Goal: Information Seeking & Learning: Learn about a topic

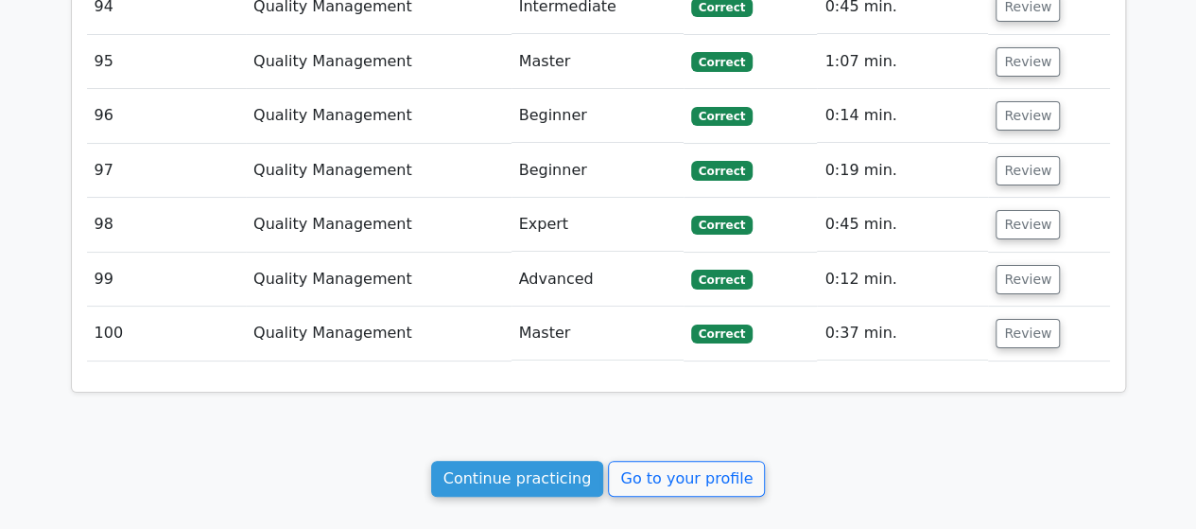
scroll to position [7237, 0]
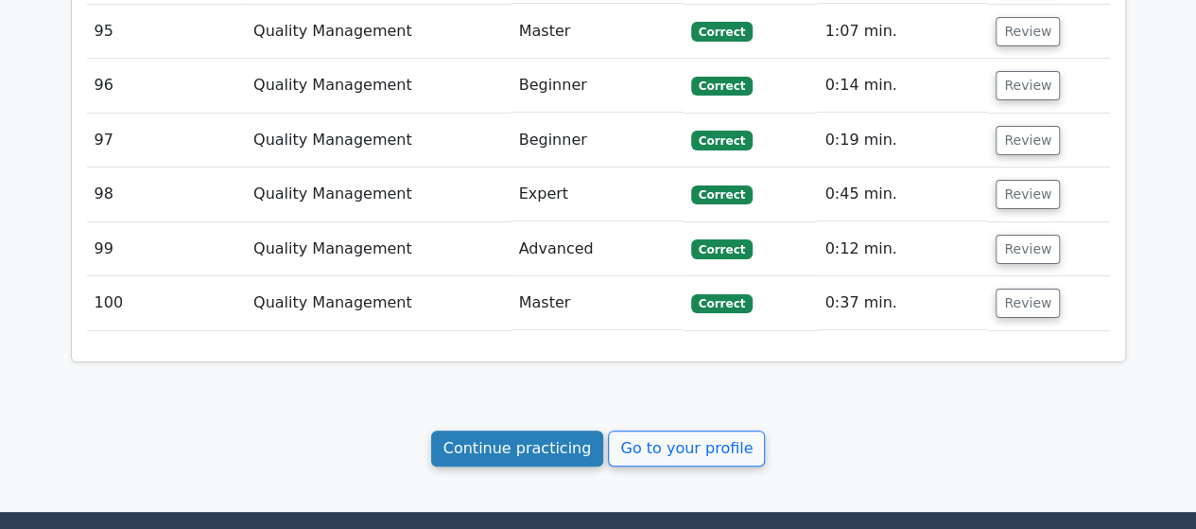
click at [520, 430] on link "Continue practicing" at bounding box center [517, 448] width 173 height 36
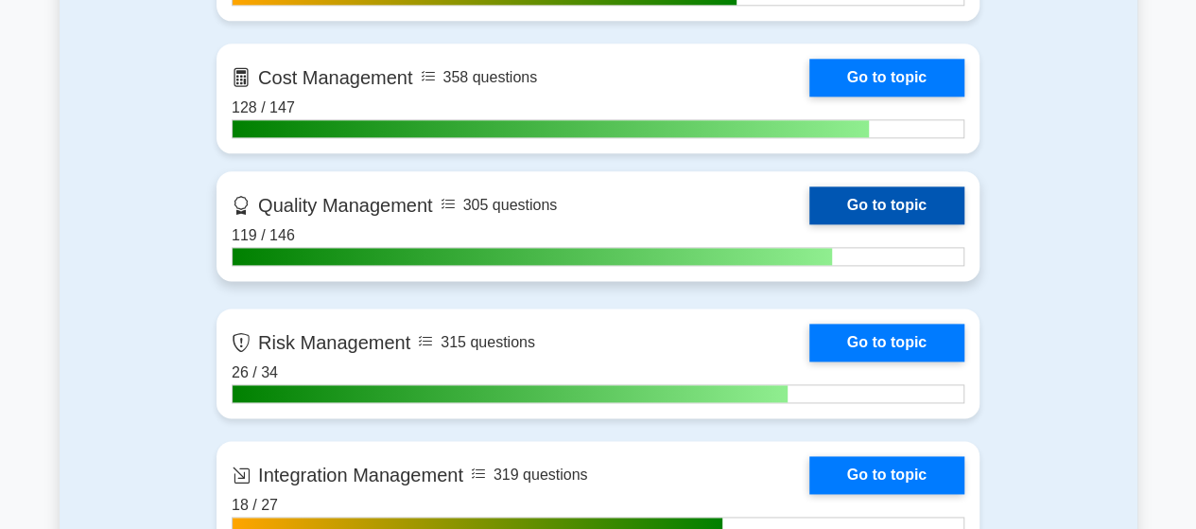
scroll to position [1230, 0]
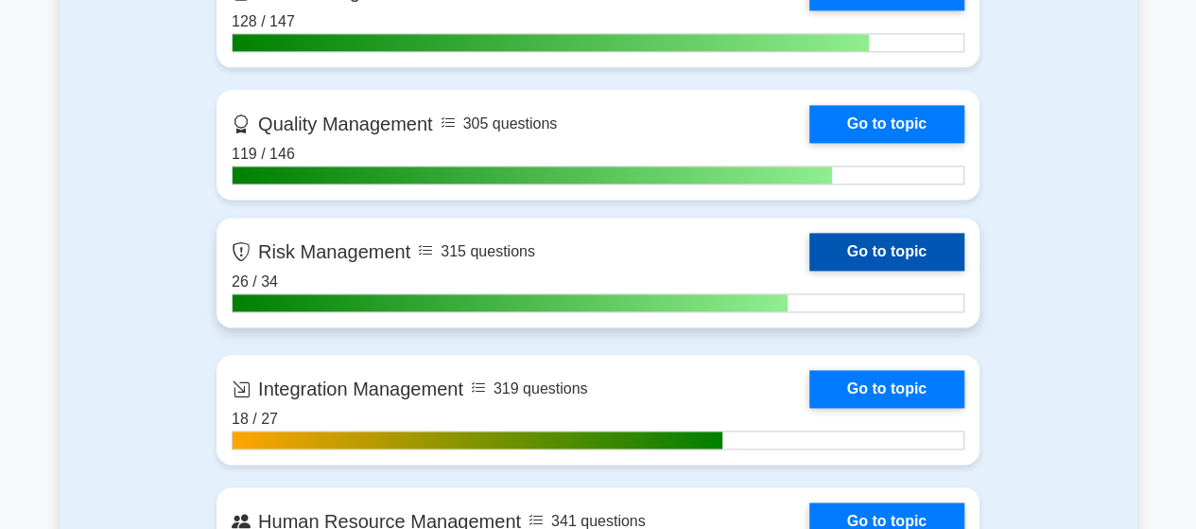
click at [810, 264] on link "Go to topic" at bounding box center [887, 252] width 155 height 38
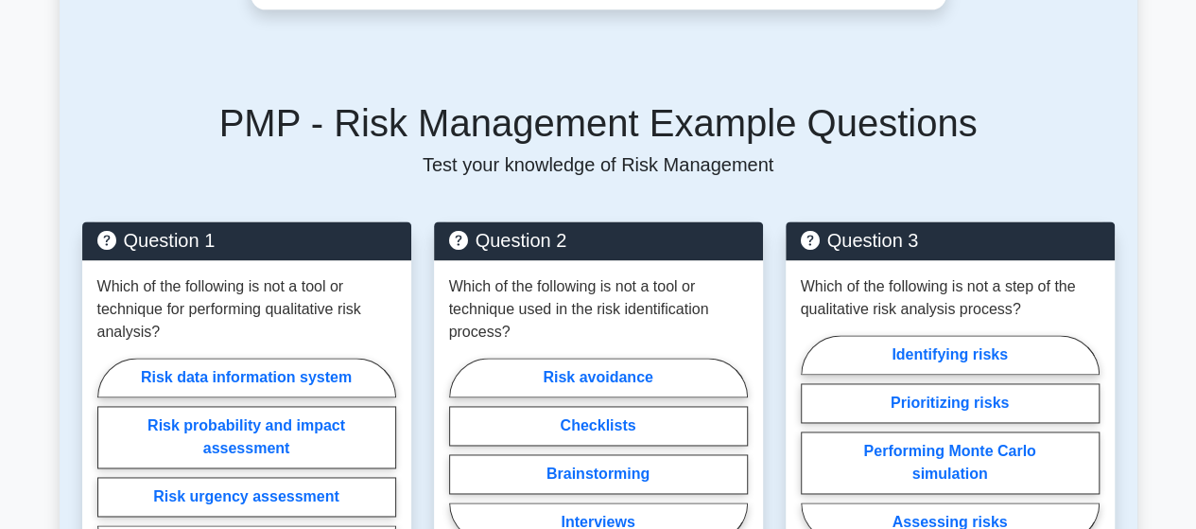
scroll to position [1230, 0]
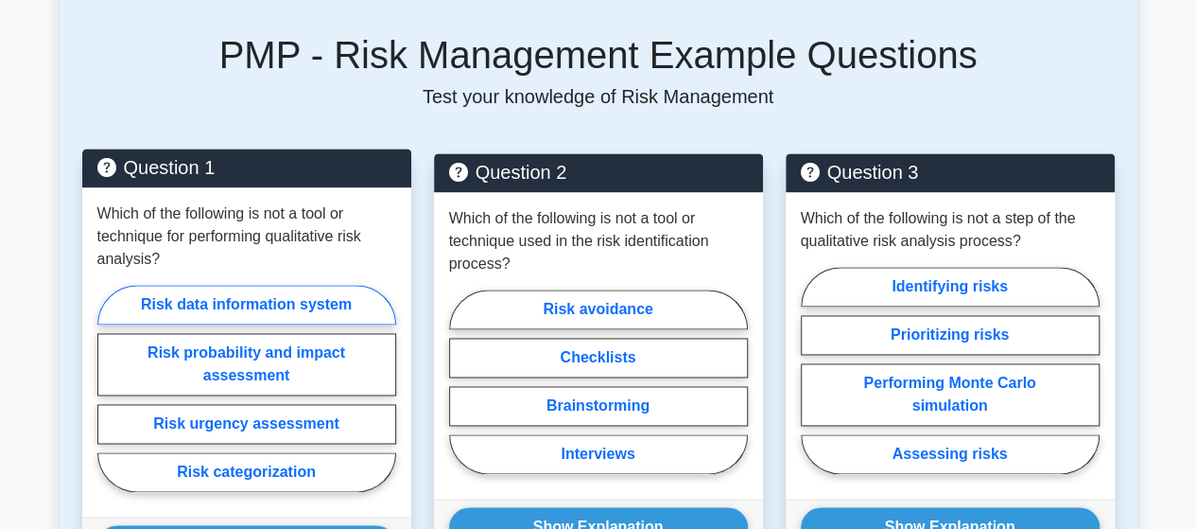
click at [244, 307] on label "Risk data information system" at bounding box center [246, 305] width 299 height 40
click at [110, 388] on input "Risk data information system" at bounding box center [103, 394] width 12 height 12
radio input "true"
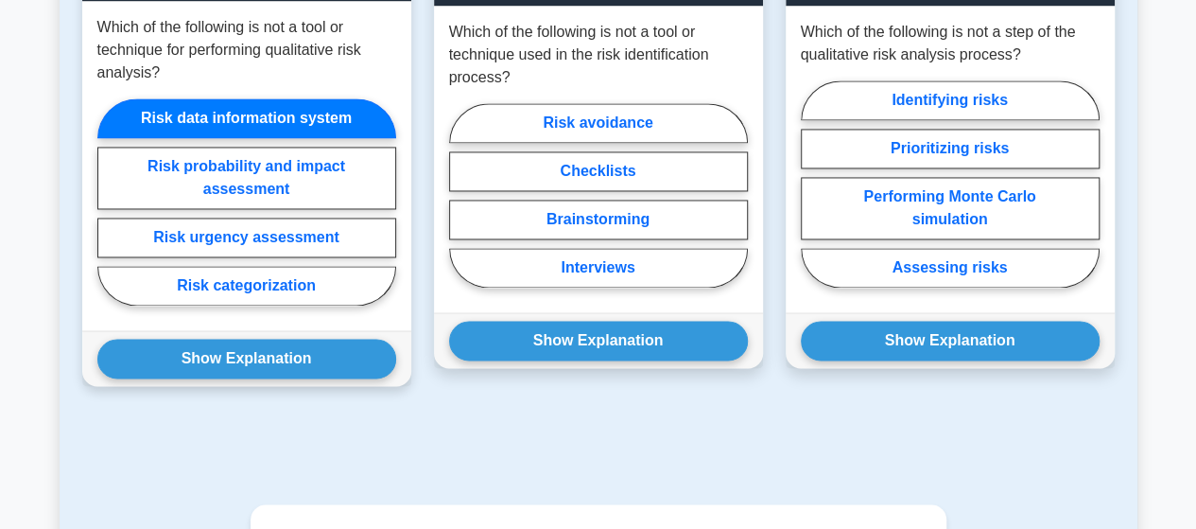
scroll to position [1419, 0]
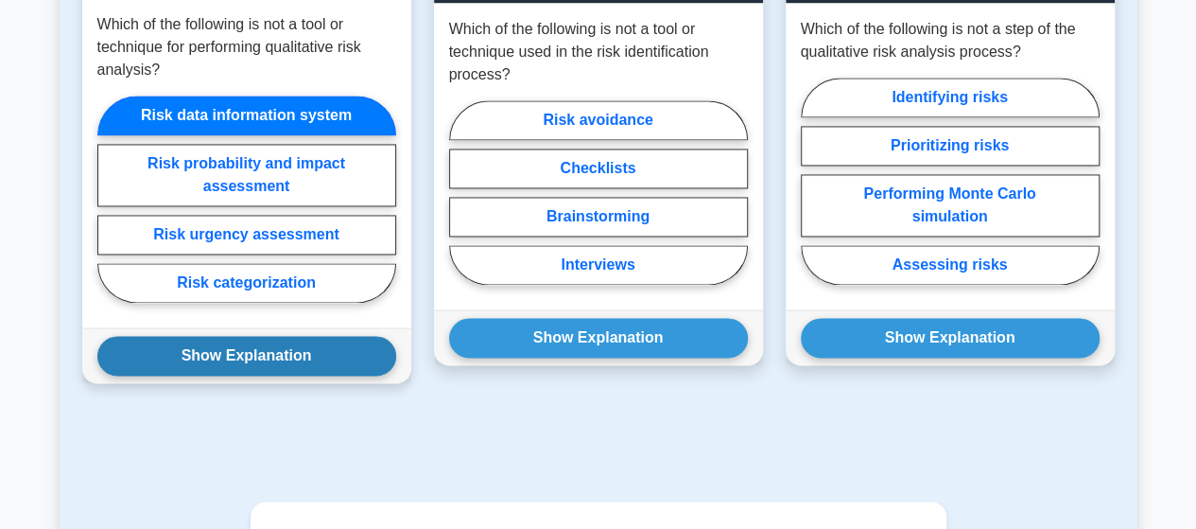
click at [229, 354] on button "Show Explanation" at bounding box center [246, 356] width 299 height 40
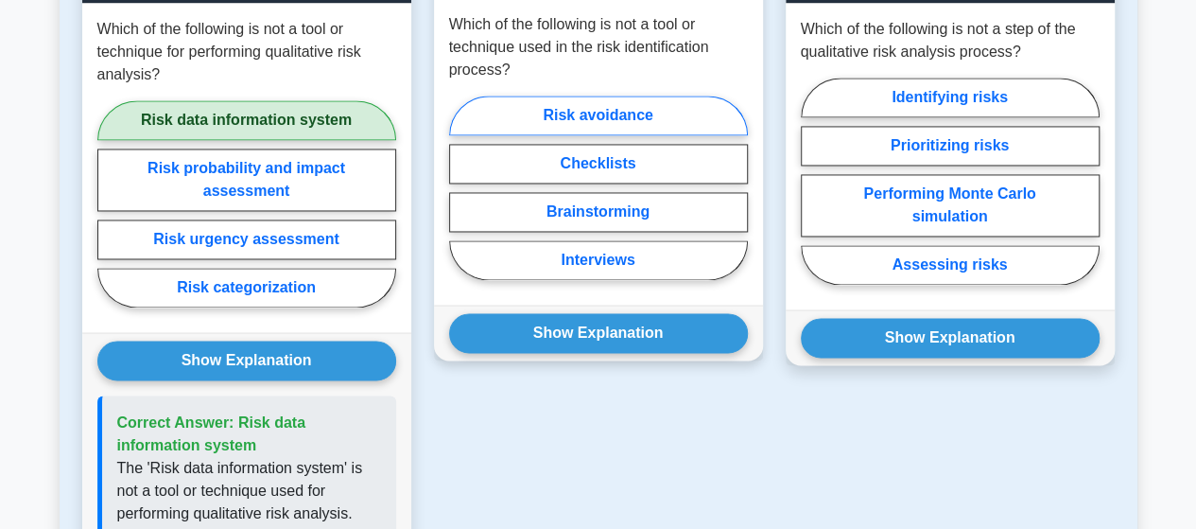
click at [559, 117] on label "Risk avoidance" at bounding box center [598, 116] width 299 height 40
click at [462, 187] on input "Risk avoidance" at bounding box center [455, 193] width 12 height 12
radio input "true"
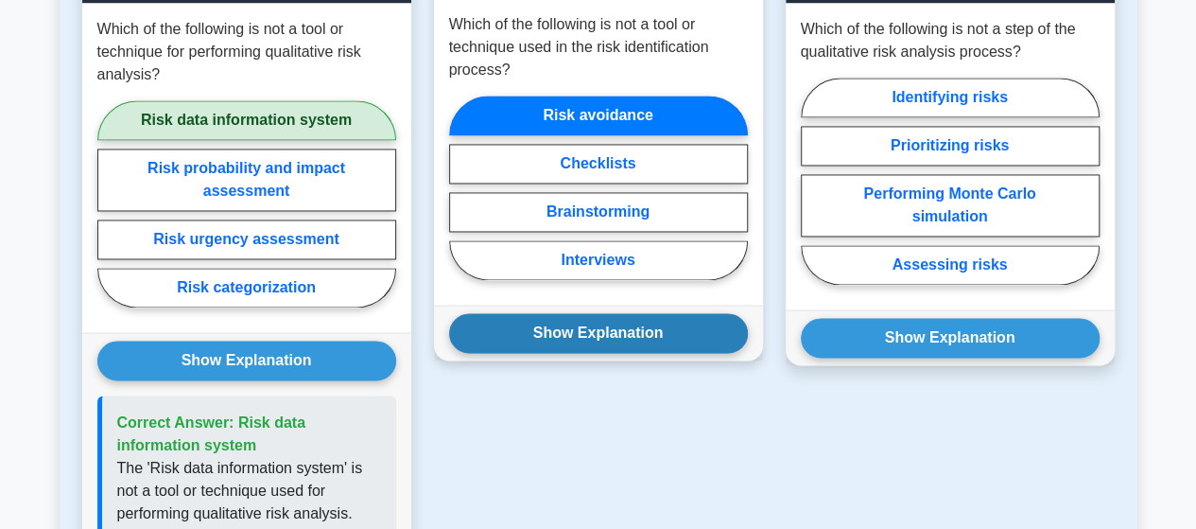
click at [589, 334] on button "Show Explanation" at bounding box center [598, 333] width 299 height 40
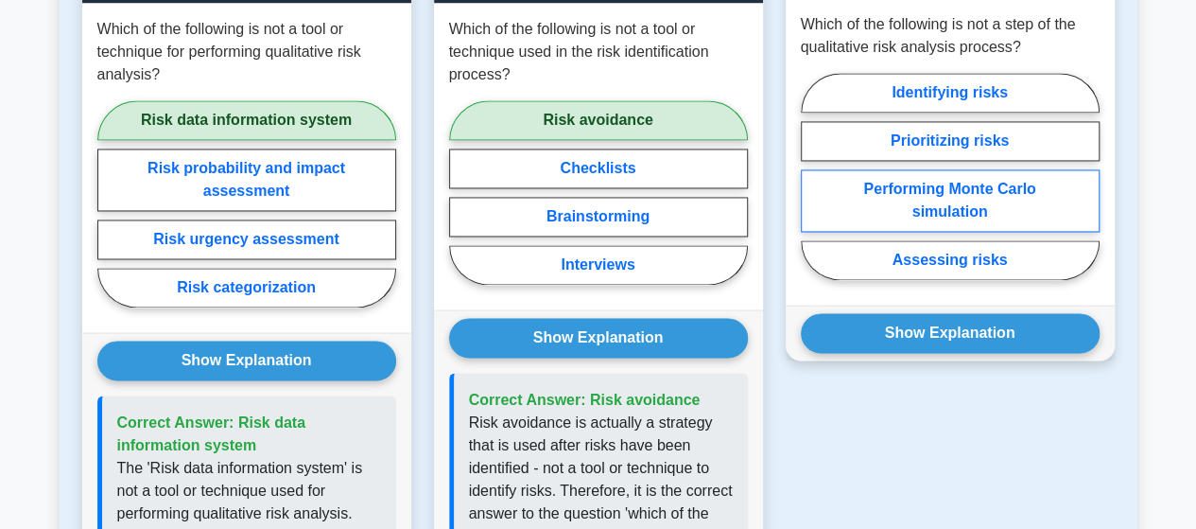
click at [976, 198] on label "Performing Monte Carlo simulation" at bounding box center [950, 200] width 299 height 62
click at [813, 188] on input "Performing Monte Carlo simulation" at bounding box center [807, 182] width 12 height 12
radio input "true"
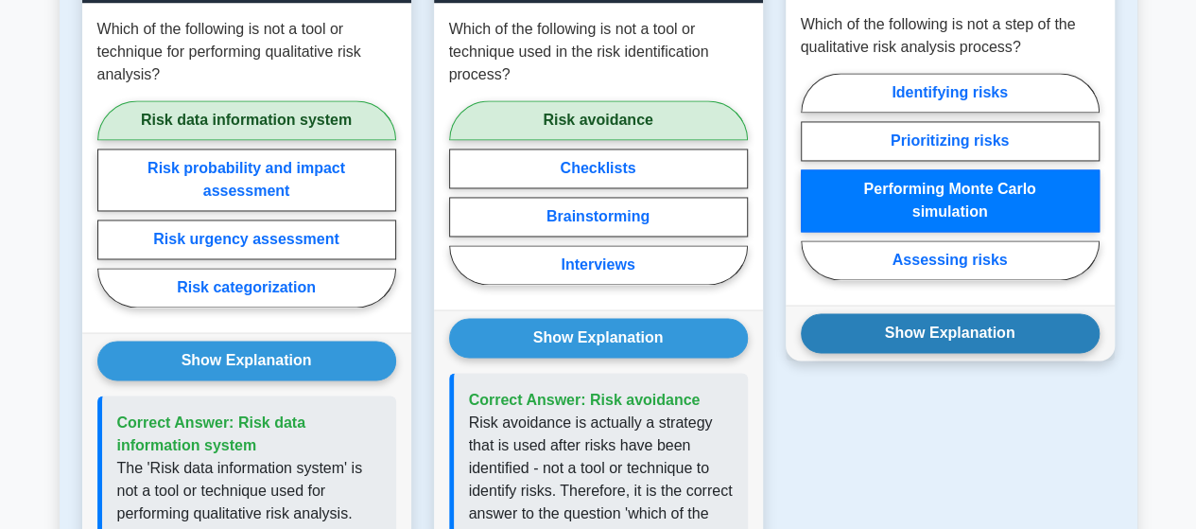
click at [946, 320] on button "Show Explanation" at bounding box center [950, 333] width 299 height 40
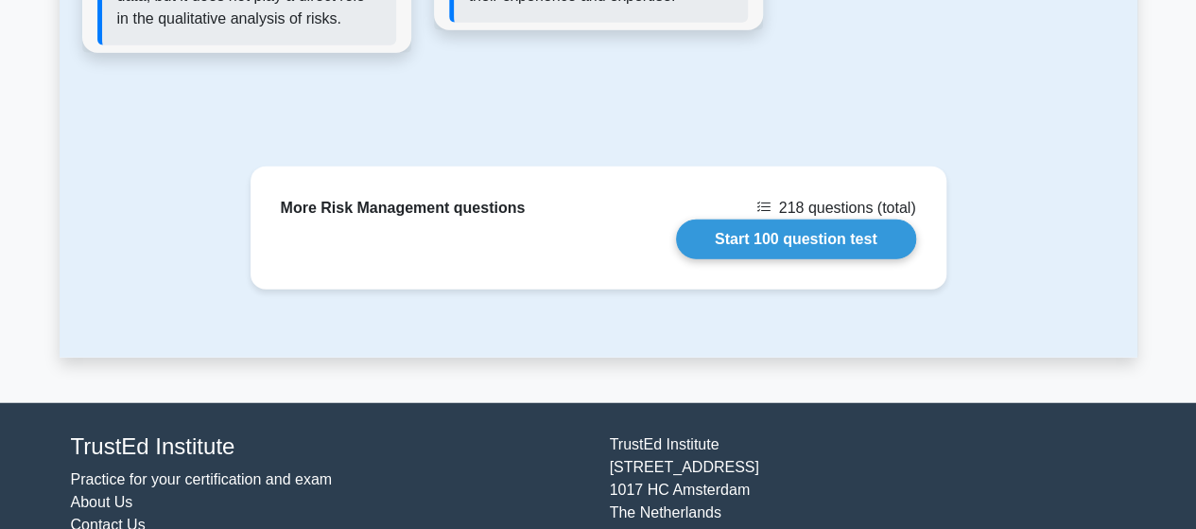
scroll to position [2270, 0]
